Goal: Information Seeking & Learning: Find specific page/section

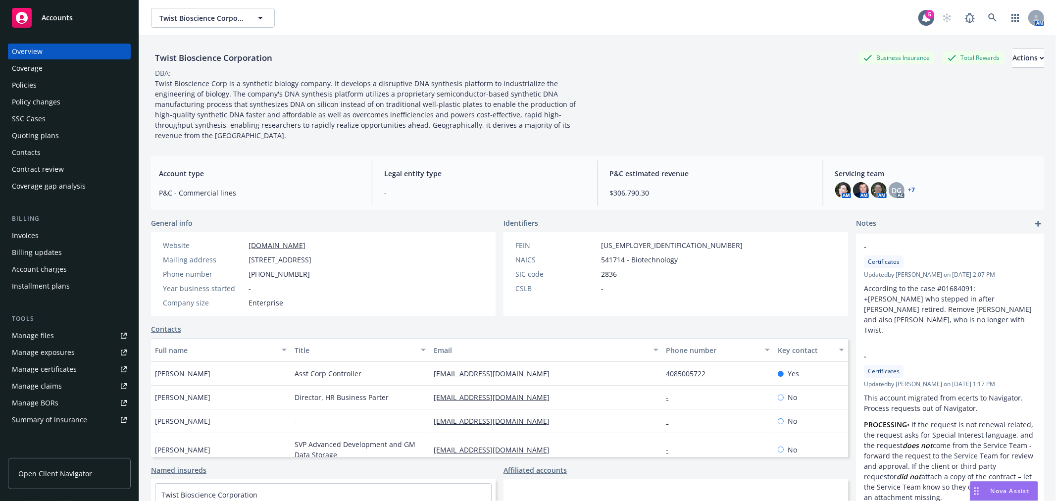
click at [67, 16] on span "Accounts" at bounding box center [57, 18] width 31 height 8
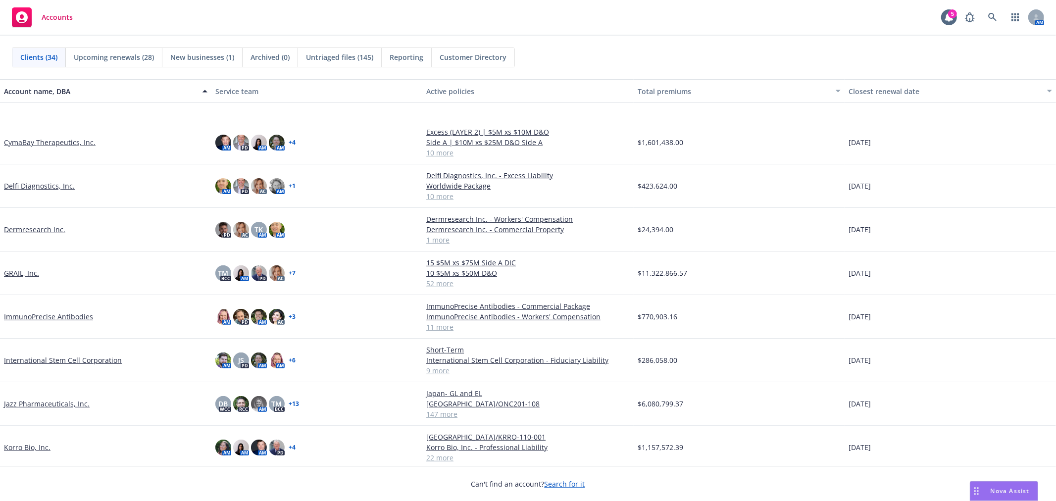
scroll to position [550, 0]
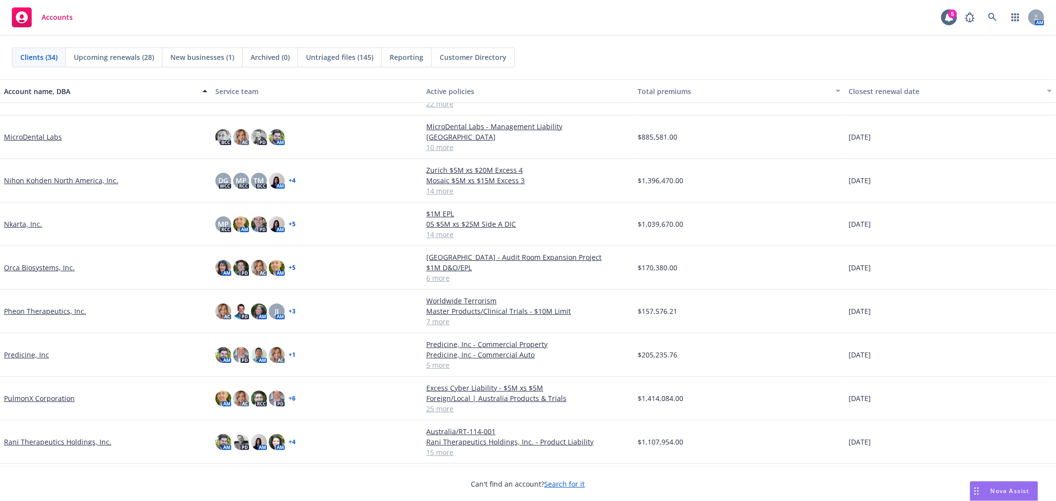
click at [26, 135] on link "MicroDental Labs" at bounding box center [33, 137] width 58 height 10
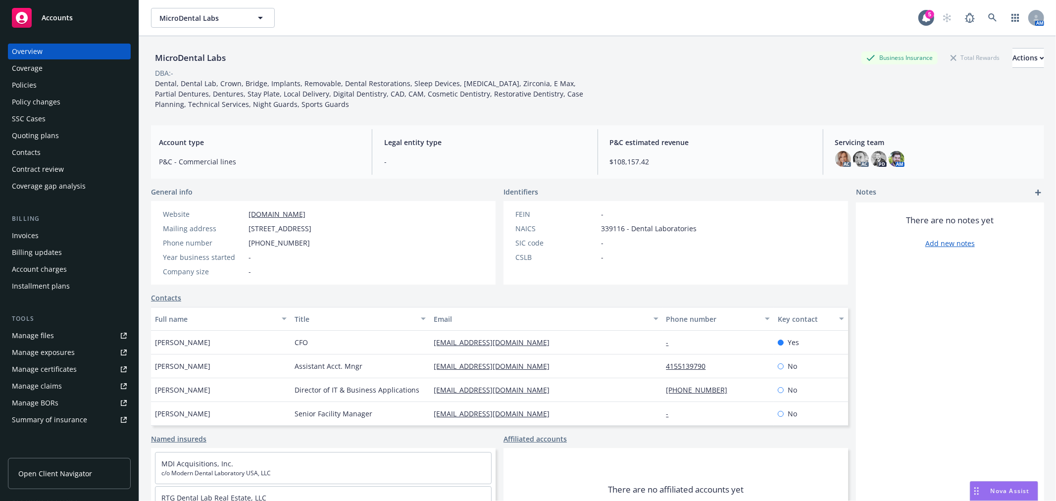
click at [86, 78] on div "Policies" at bounding box center [69, 85] width 115 height 16
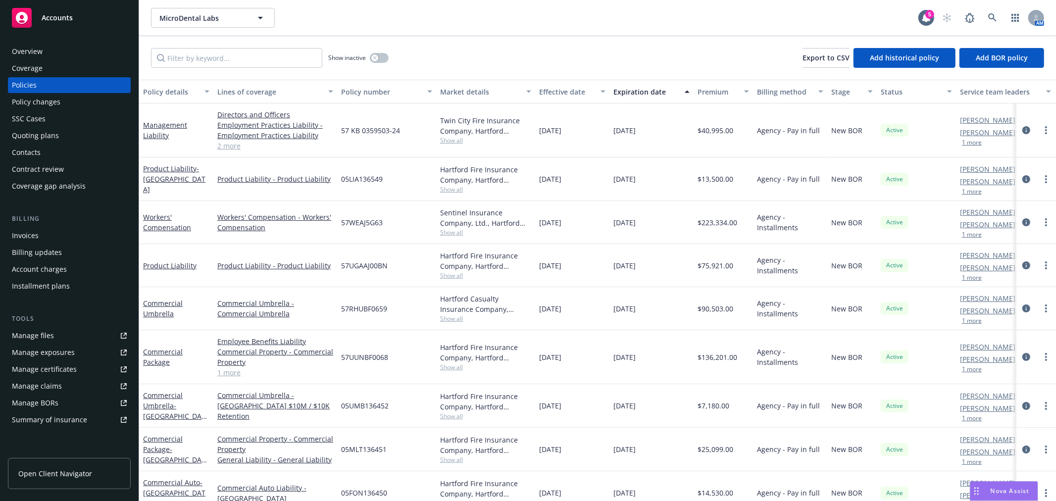
click at [971, 142] on button "1 more" at bounding box center [972, 143] width 20 height 6
click at [161, 127] on link "Management Liability" at bounding box center [165, 130] width 44 height 20
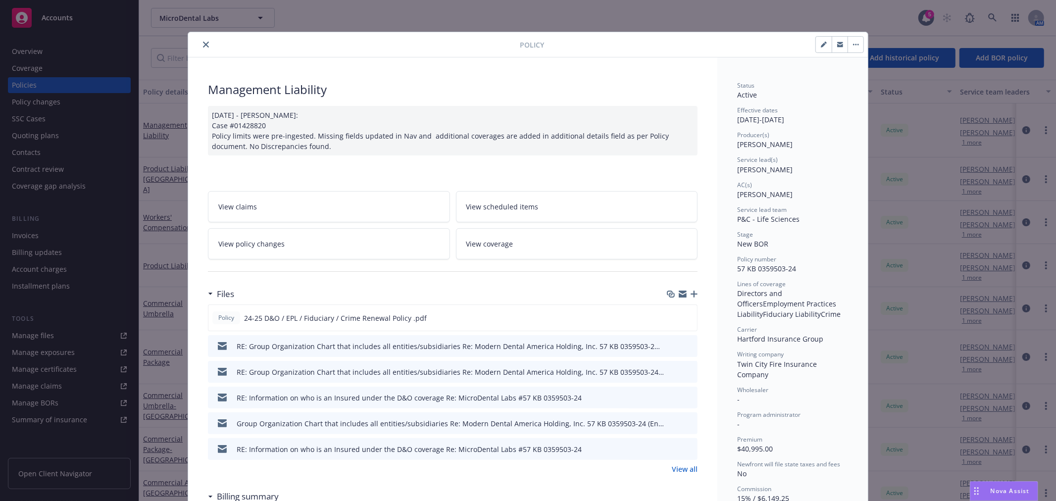
click at [685, 345] on icon "preview file" at bounding box center [688, 345] width 9 height 7
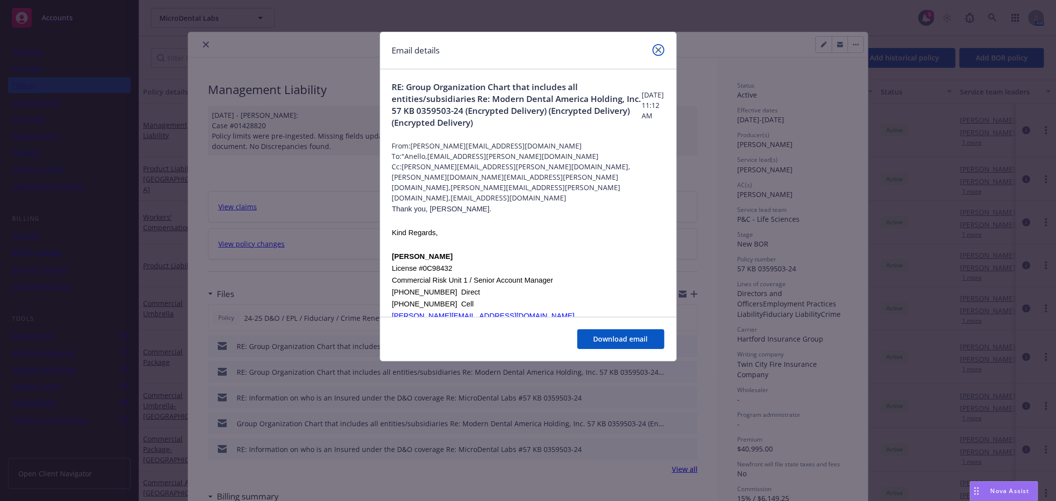
drag, startPoint x: 662, startPoint y: 52, endPoint x: 264, endPoint y: 66, distance: 398.0
click at [662, 52] on link "close" at bounding box center [659, 50] width 12 height 12
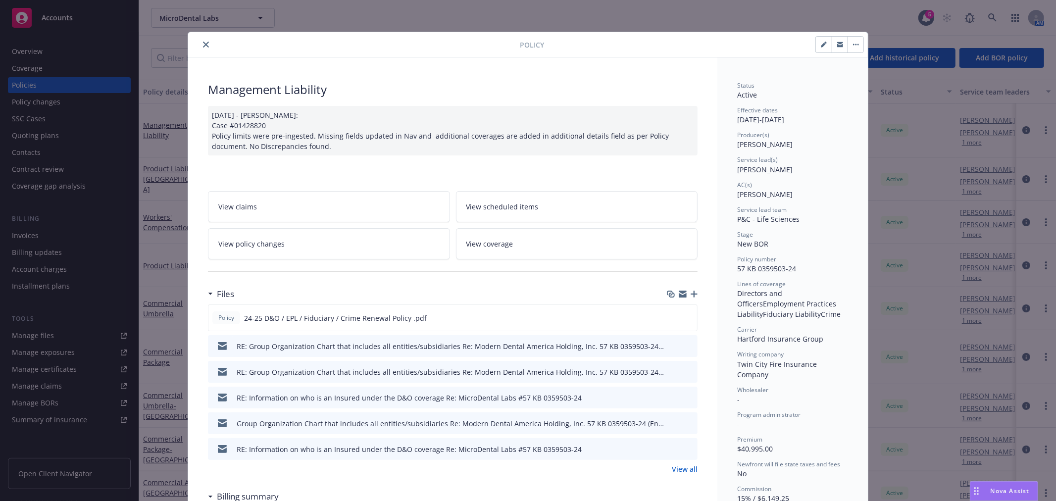
click at [204, 43] on icon "close" at bounding box center [206, 45] width 6 height 6
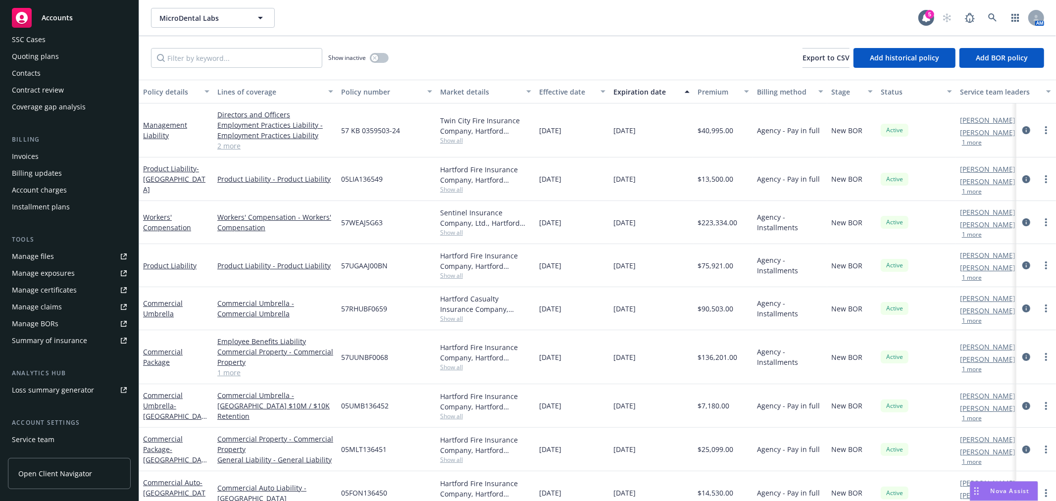
scroll to position [144, 0]
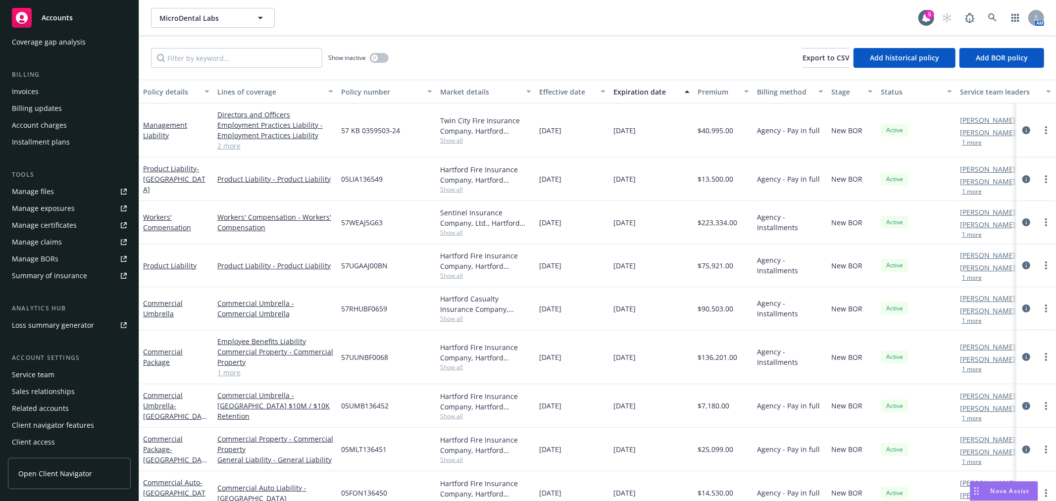
click at [50, 374] on div "Service team" at bounding box center [33, 375] width 43 height 16
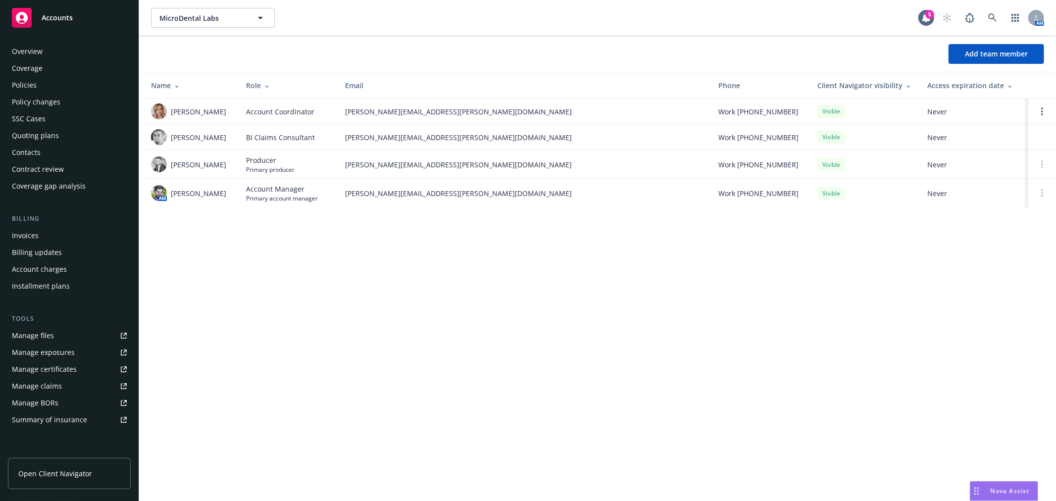
click at [41, 80] on div "Policies" at bounding box center [69, 85] width 115 height 16
